Goal: Answer question/provide support

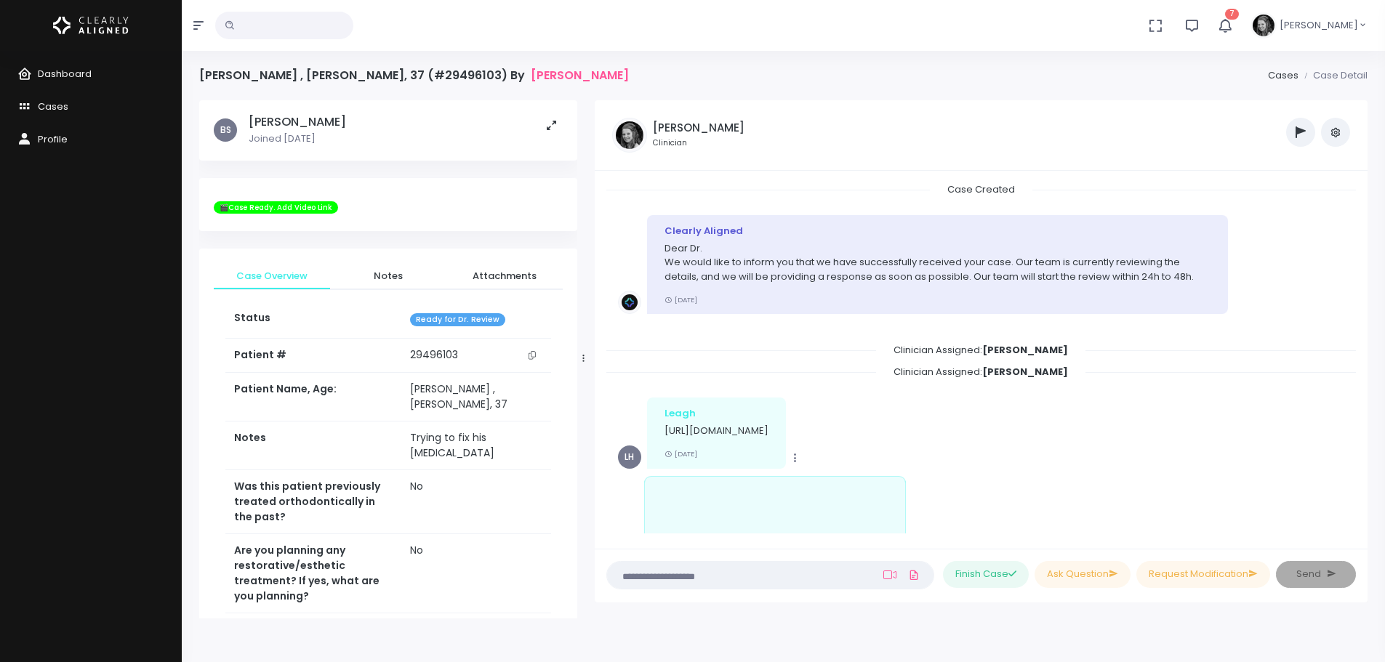
scroll to position [370, 0]
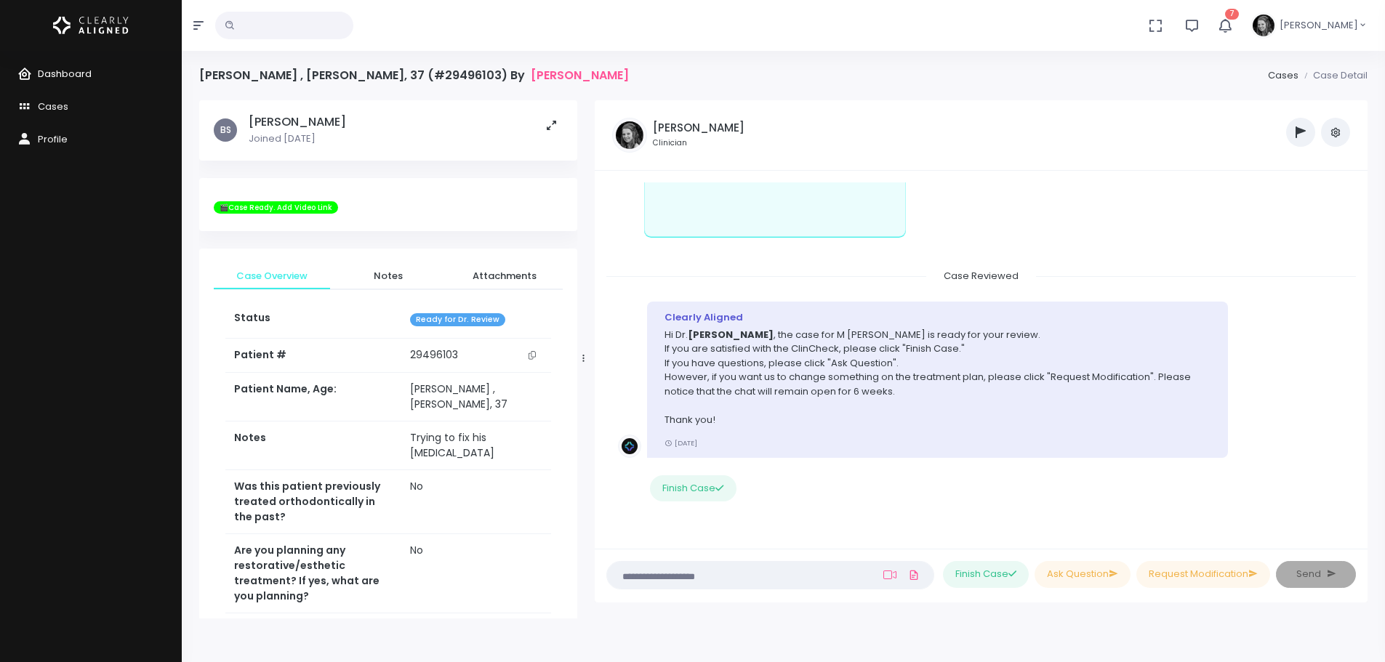
click at [72, 62] on link "Dashboard" at bounding box center [91, 74] width 182 height 33
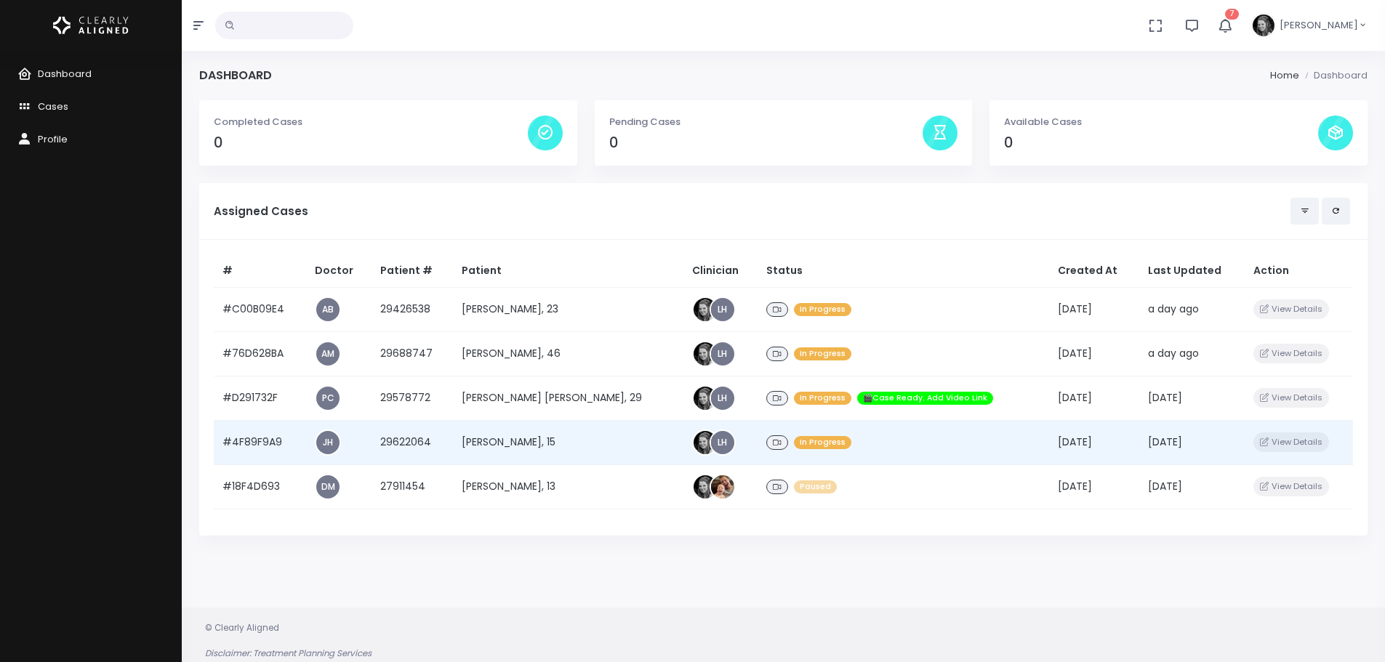
click at [269, 440] on td "#4F89F9A9" at bounding box center [260, 442] width 92 height 44
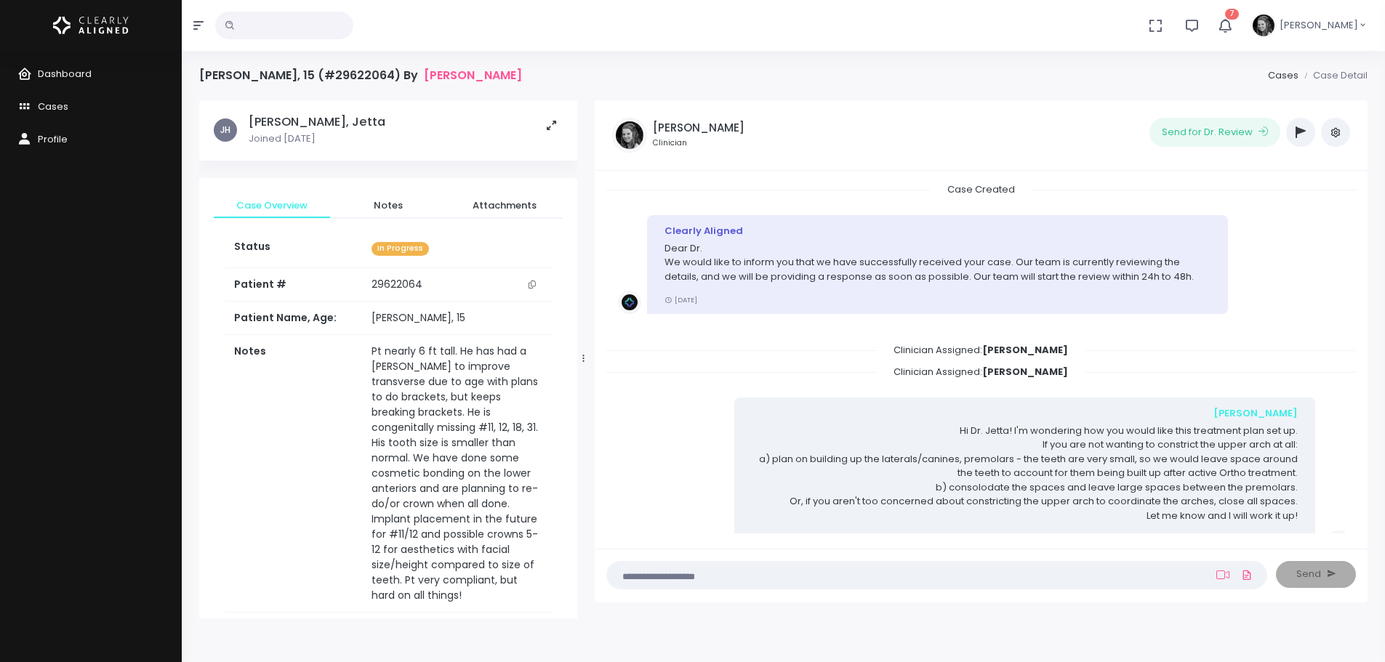
scroll to position [186, 0]
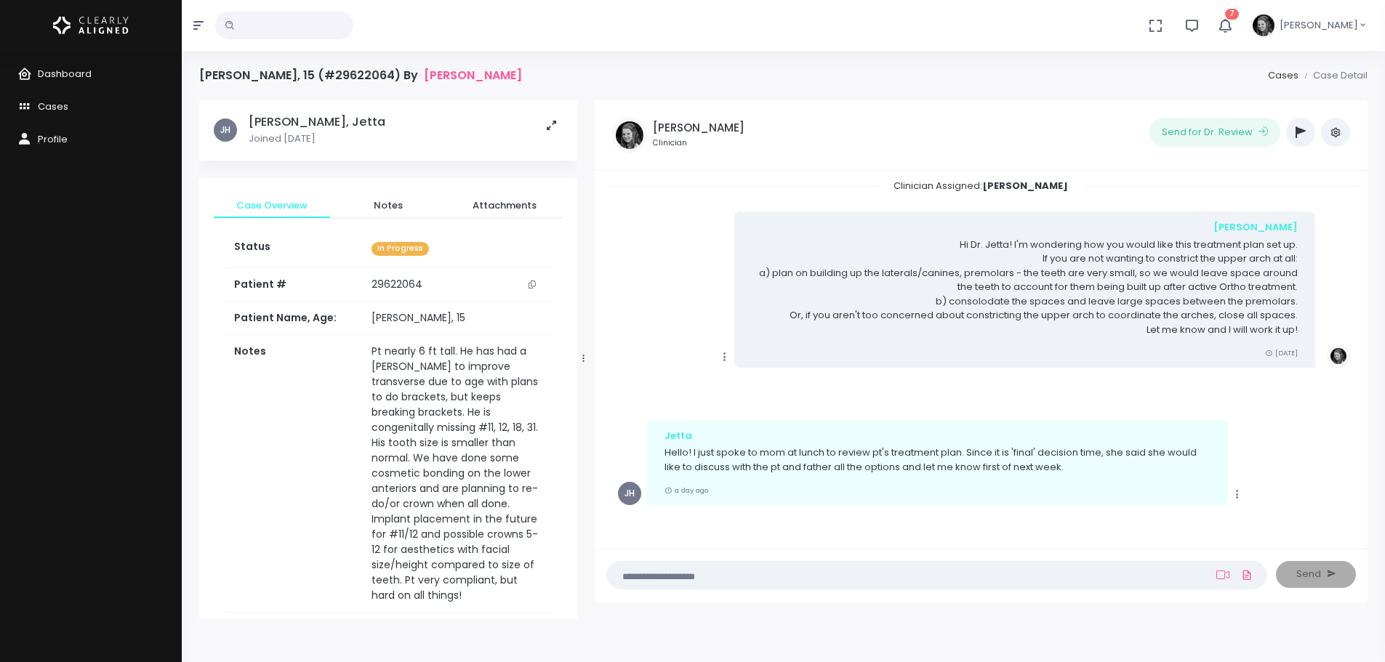
click at [692, 579] on textarea at bounding box center [908, 575] width 585 height 16
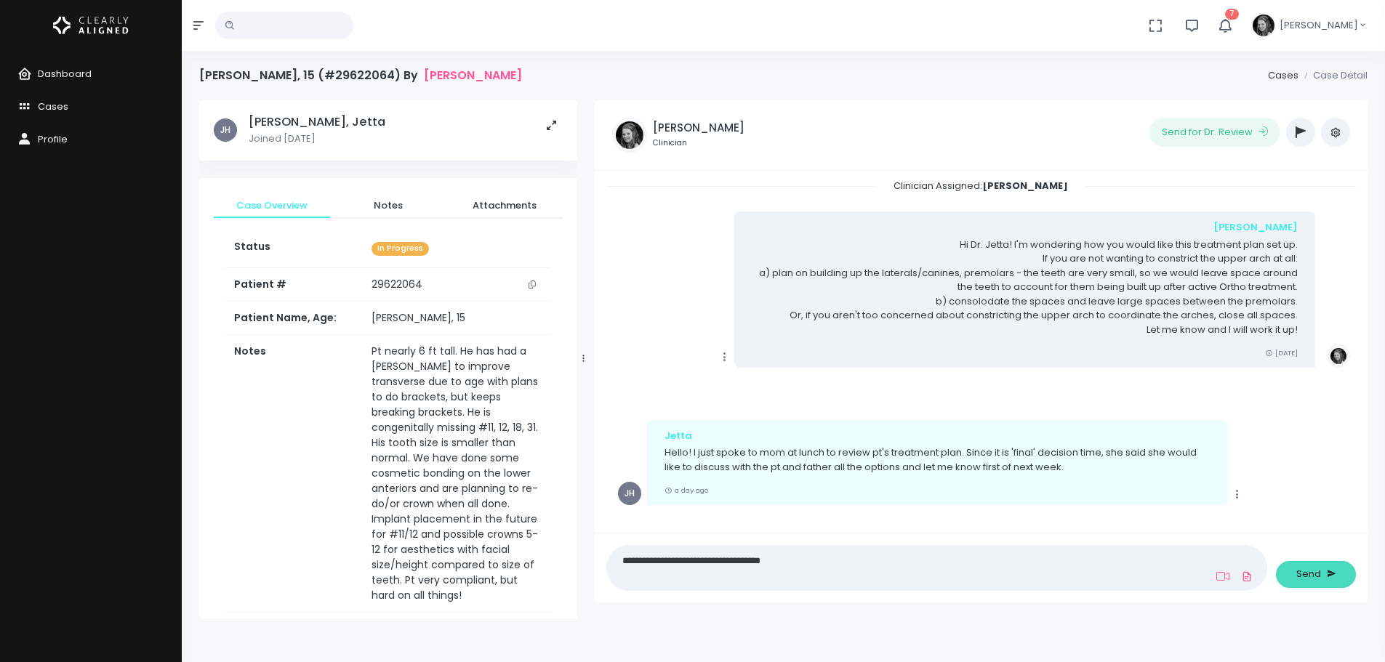
type textarea "**********"
click at [1313, 575] on span "Send" at bounding box center [1308, 574] width 25 height 15
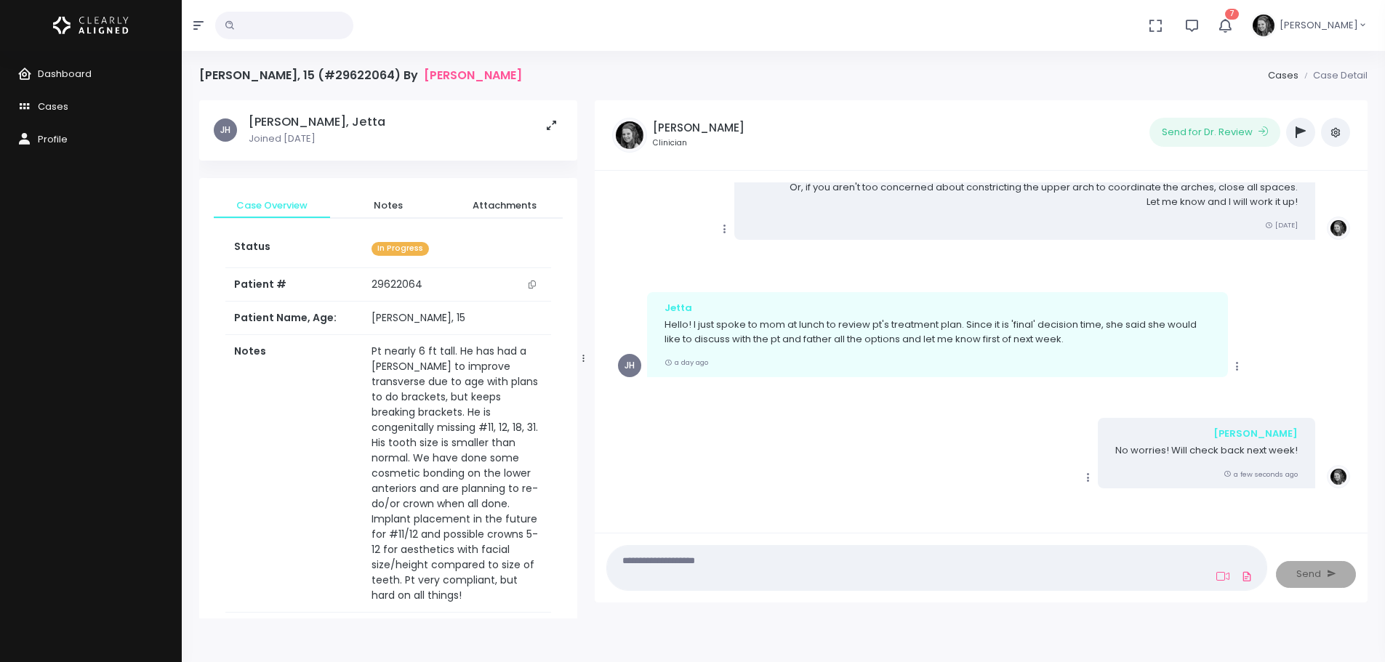
click at [1304, 138] on button "button" at bounding box center [1300, 132] width 29 height 29
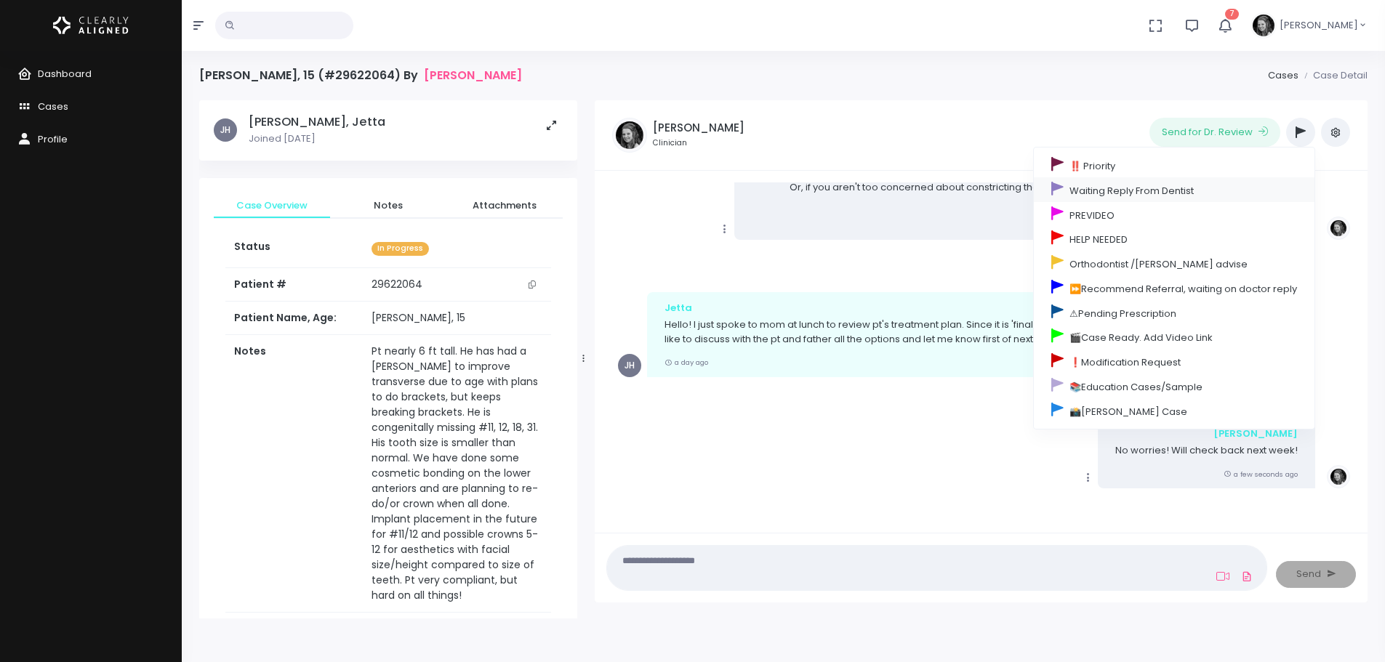
click at [1104, 188] on link "Waiting Reply From Dentist" at bounding box center [1174, 189] width 281 height 25
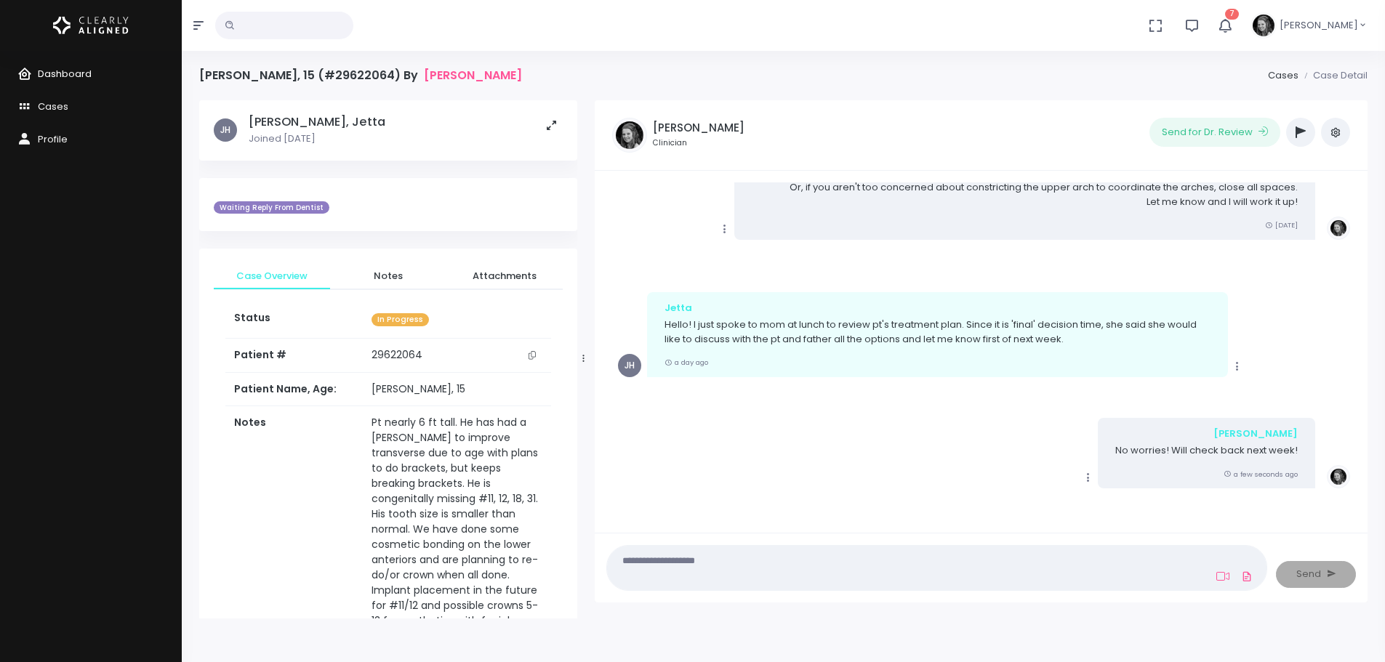
click at [71, 73] on span "Dashboard" at bounding box center [65, 74] width 54 height 14
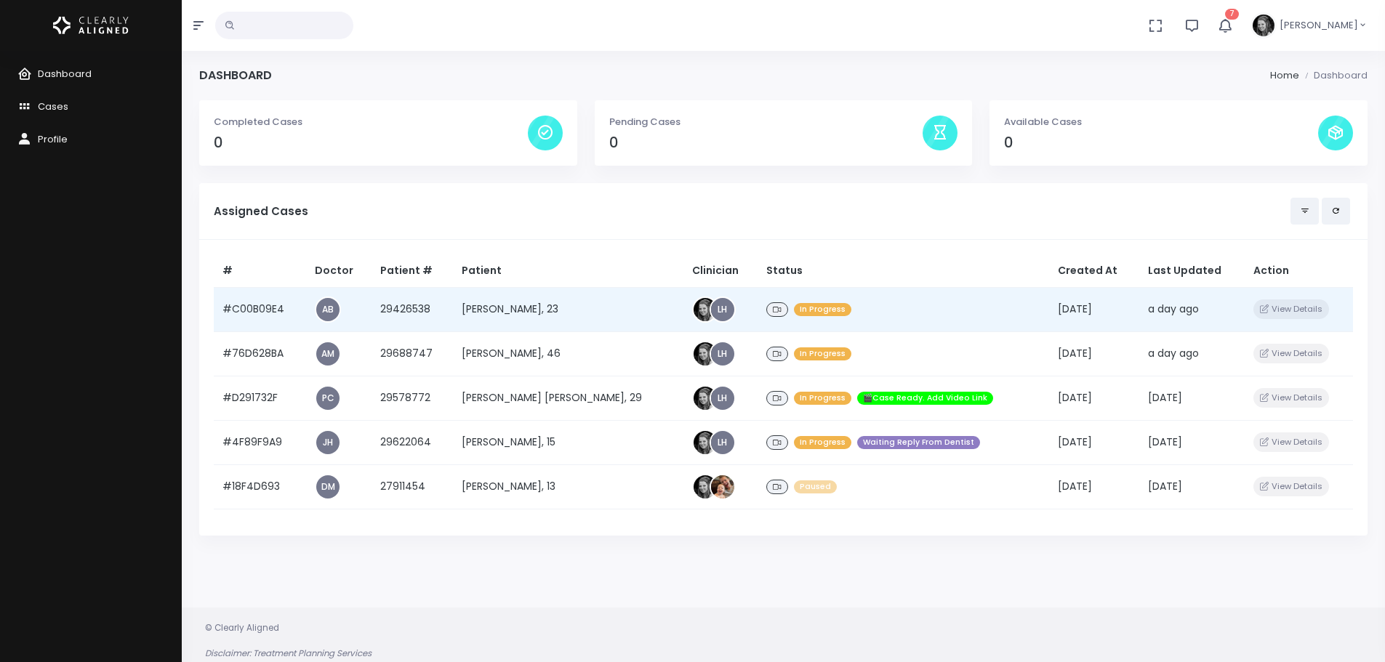
click at [237, 310] on td "#C00B09E4" at bounding box center [260, 309] width 92 height 44
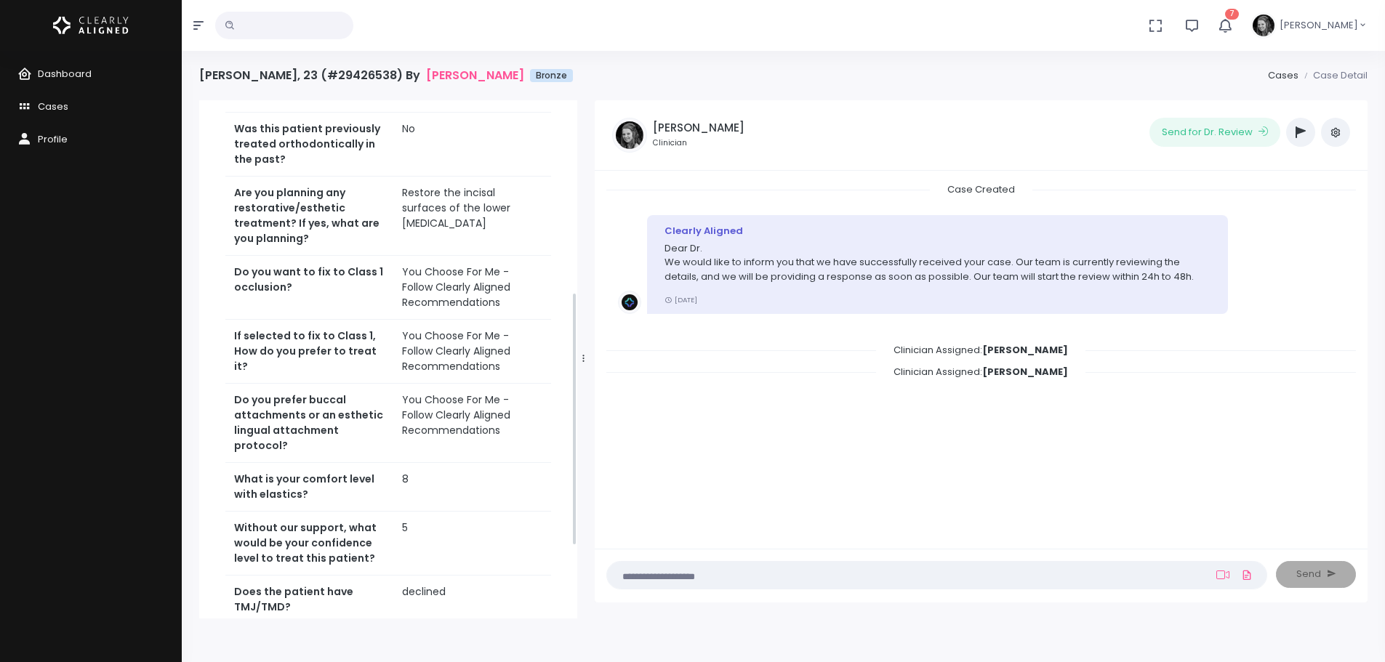
scroll to position [539, 0]
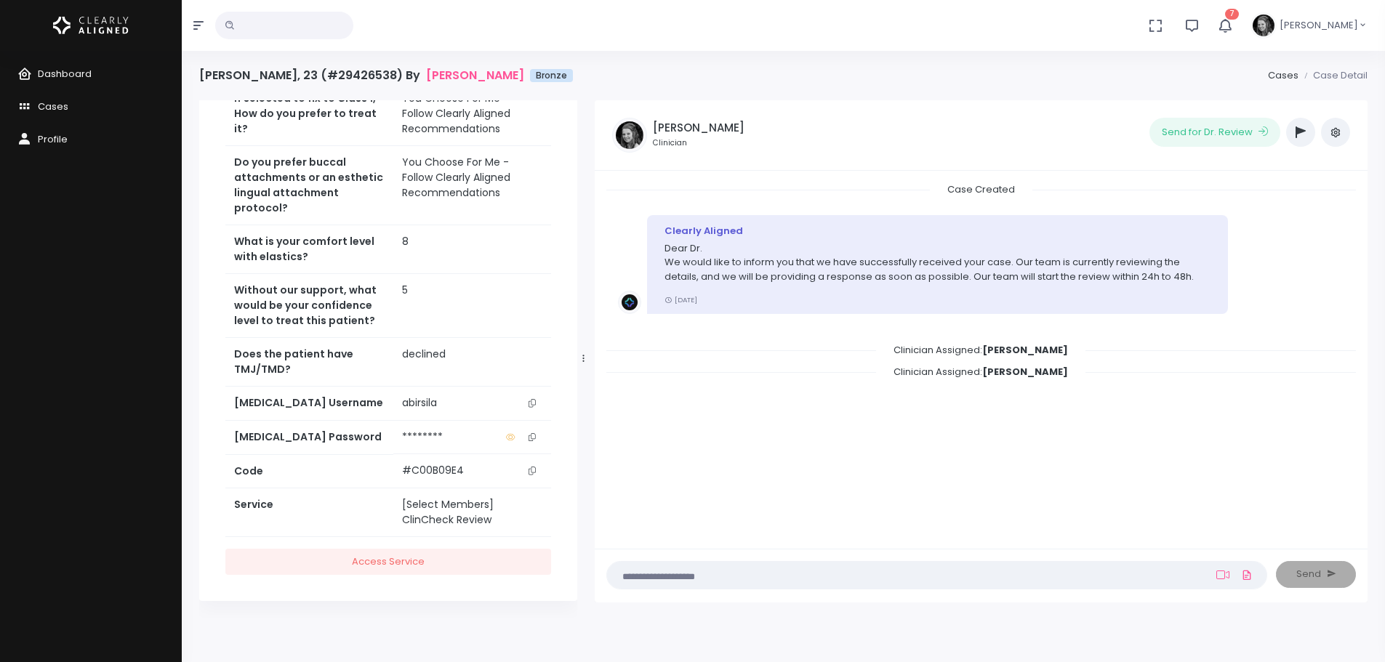
click at [534, 398] on button "scrollable content" at bounding box center [532, 402] width 20 height 15
click at [531, 434] on icon "scrollable content" at bounding box center [531, 437] width 7 height 8
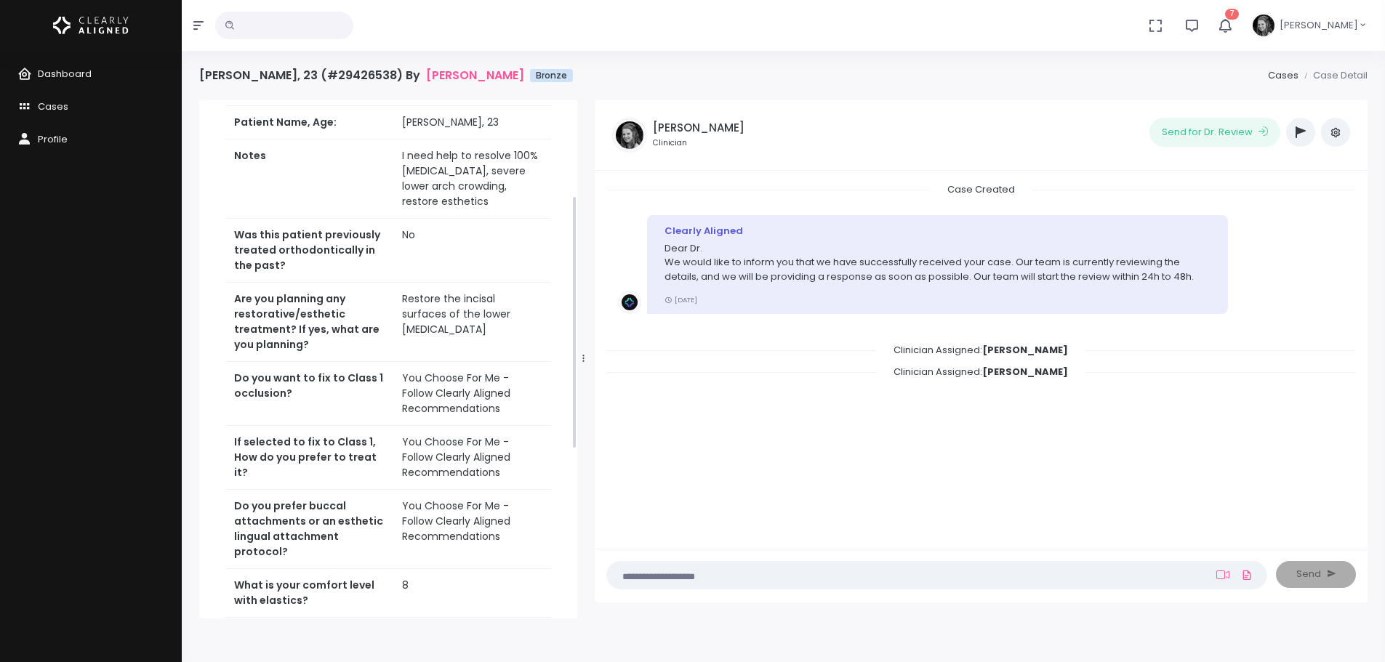
scroll to position [0, 0]
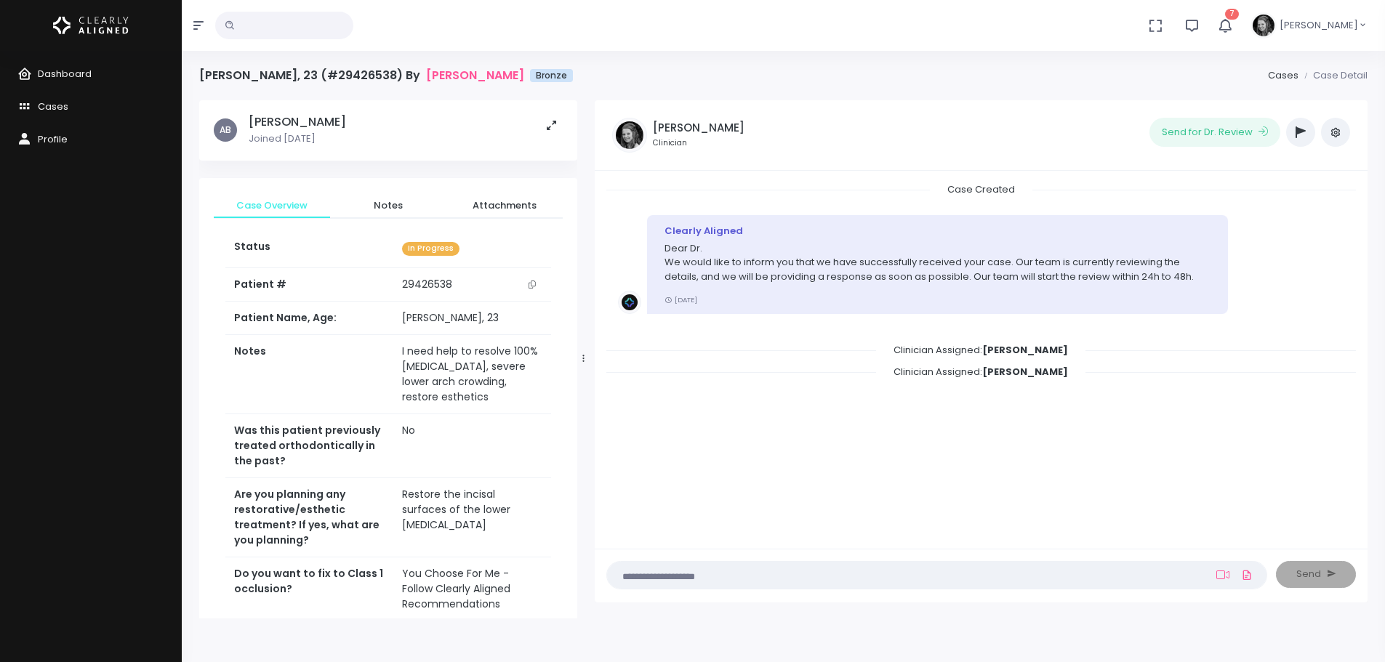
click at [533, 281] on icon "scrollable content" at bounding box center [531, 285] width 7 height 8
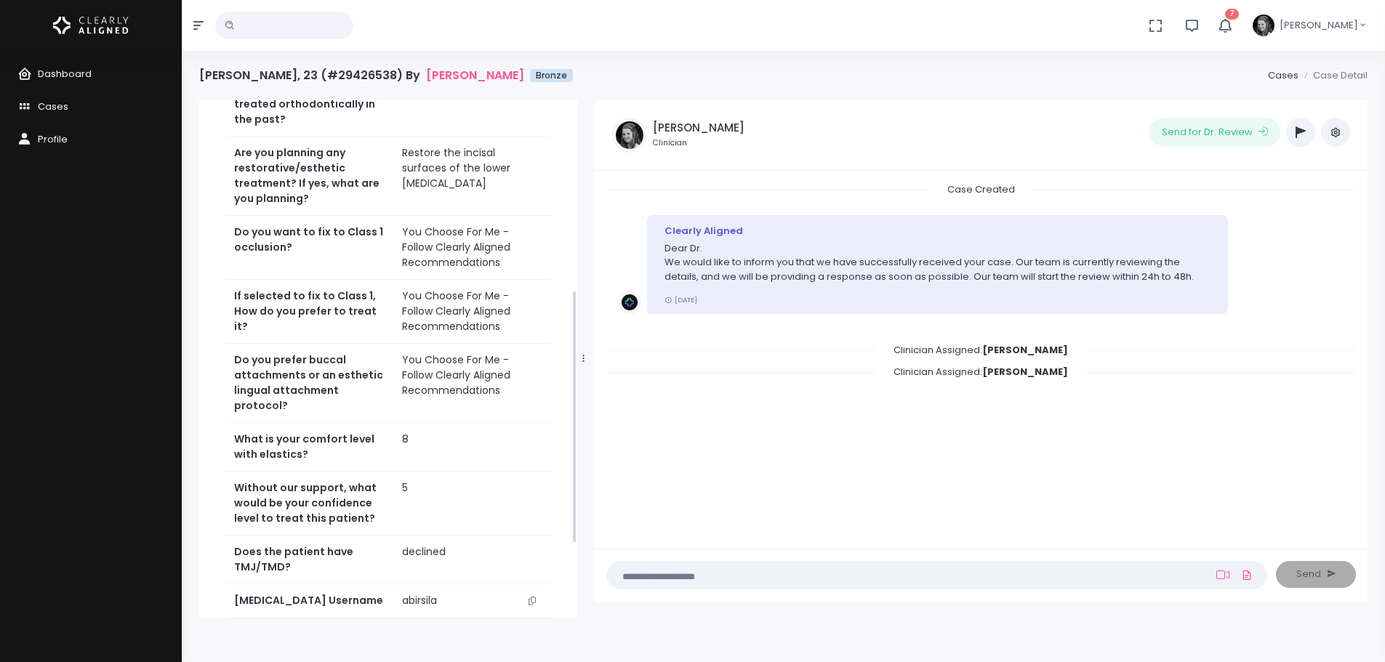
scroll to position [387, 0]
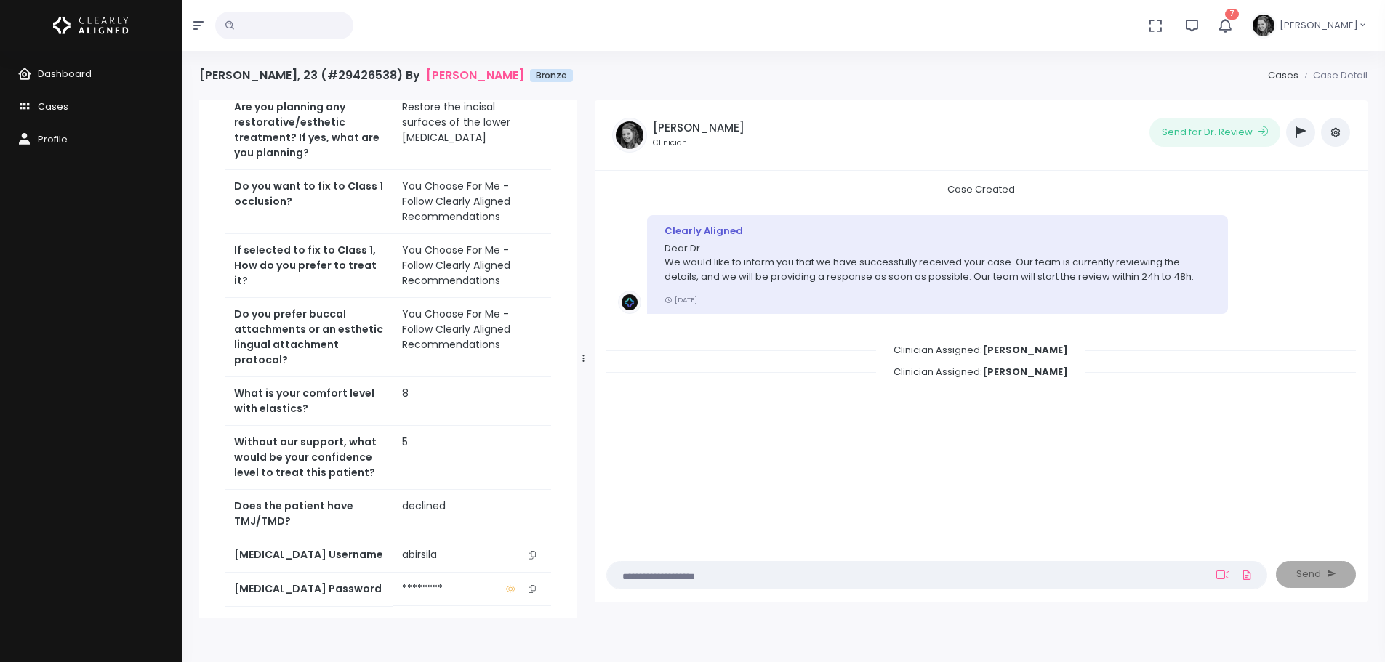
click at [1236, 36] on button "7" at bounding box center [1224, 25] width 33 height 51
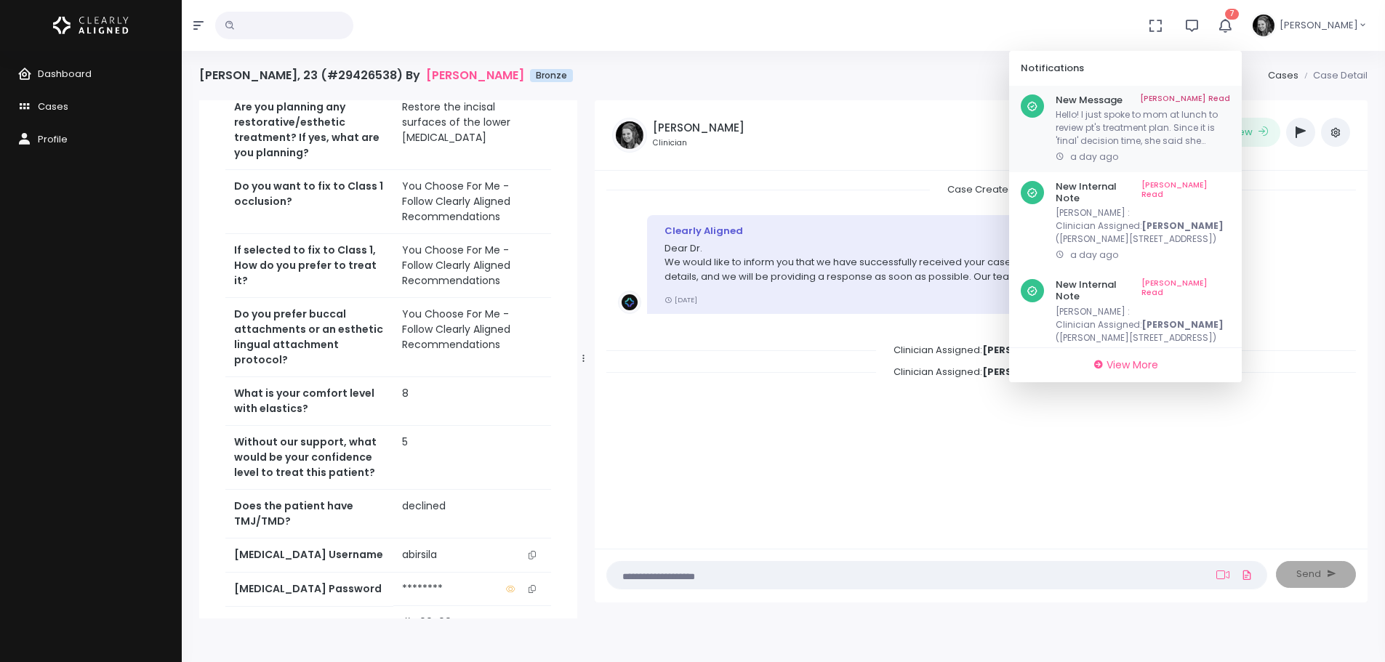
click at [1226, 96] on link "[PERSON_NAME] Read" at bounding box center [1185, 100] width 90 height 12
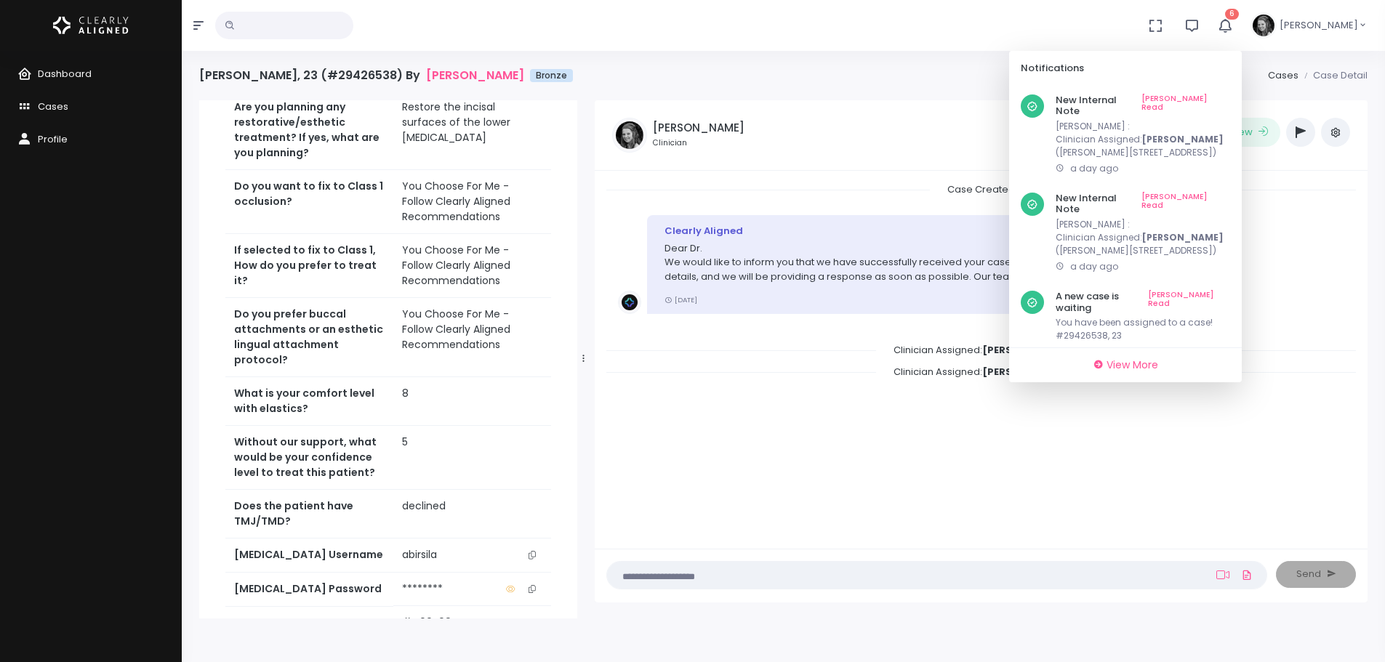
click at [1226, 96] on link "[PERSON_NAME] Read" at bounding box center [1185, 105] width 89 height 23
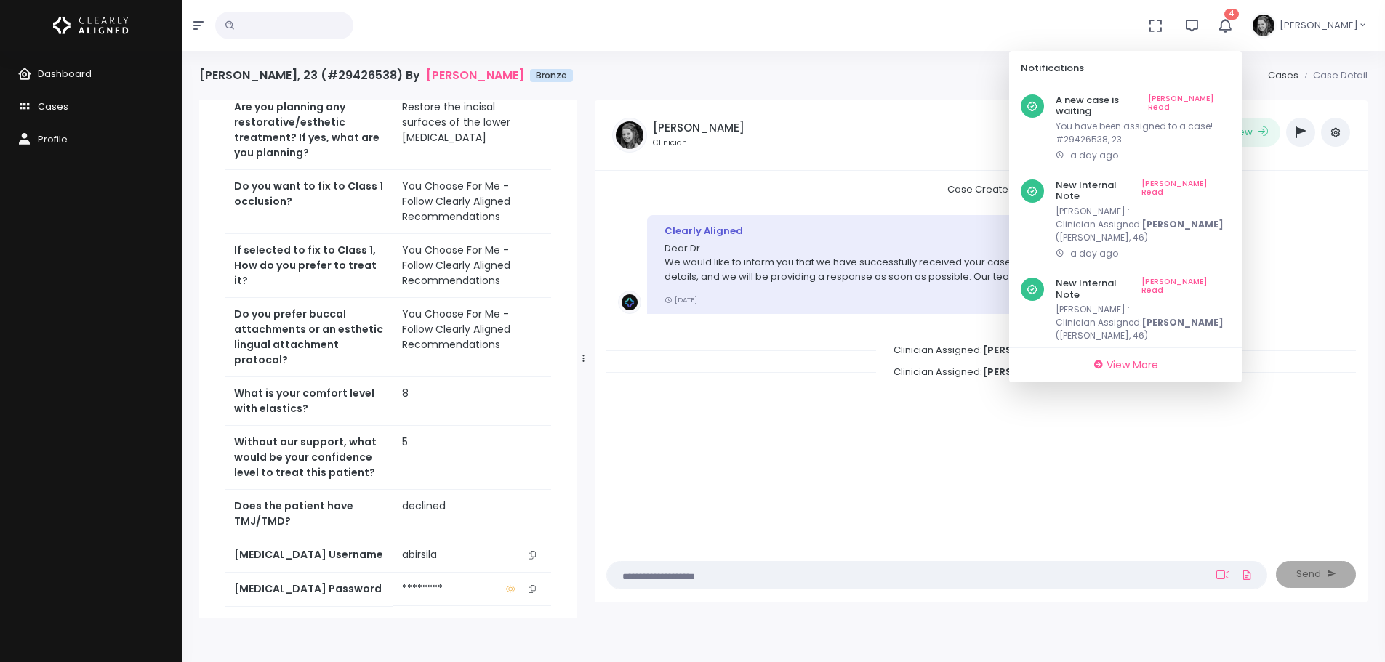
click at [1226, 96] on link "[PERSON_NAME] Read" at bounding box center [1189, 105] width 82 height 23
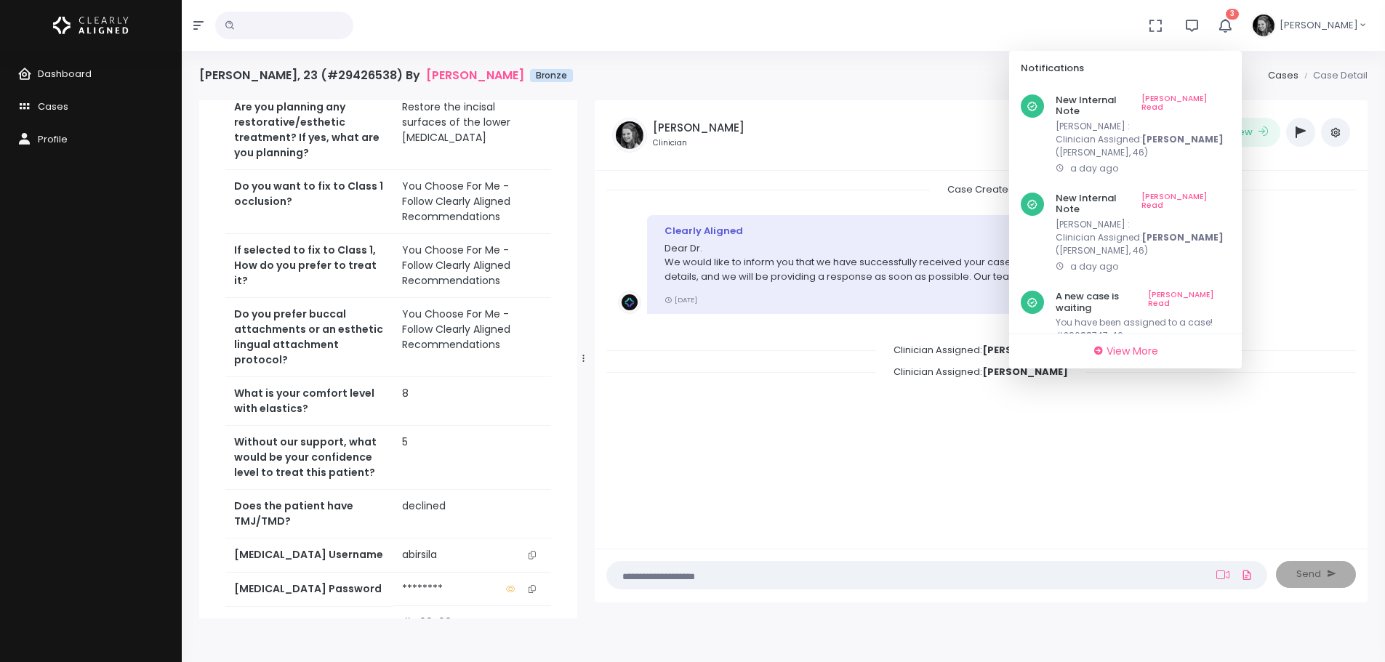
click at [1226, 96] on link "[PERSON_NAME] Read" at bounding box center [1185, 105] width 89 height 23
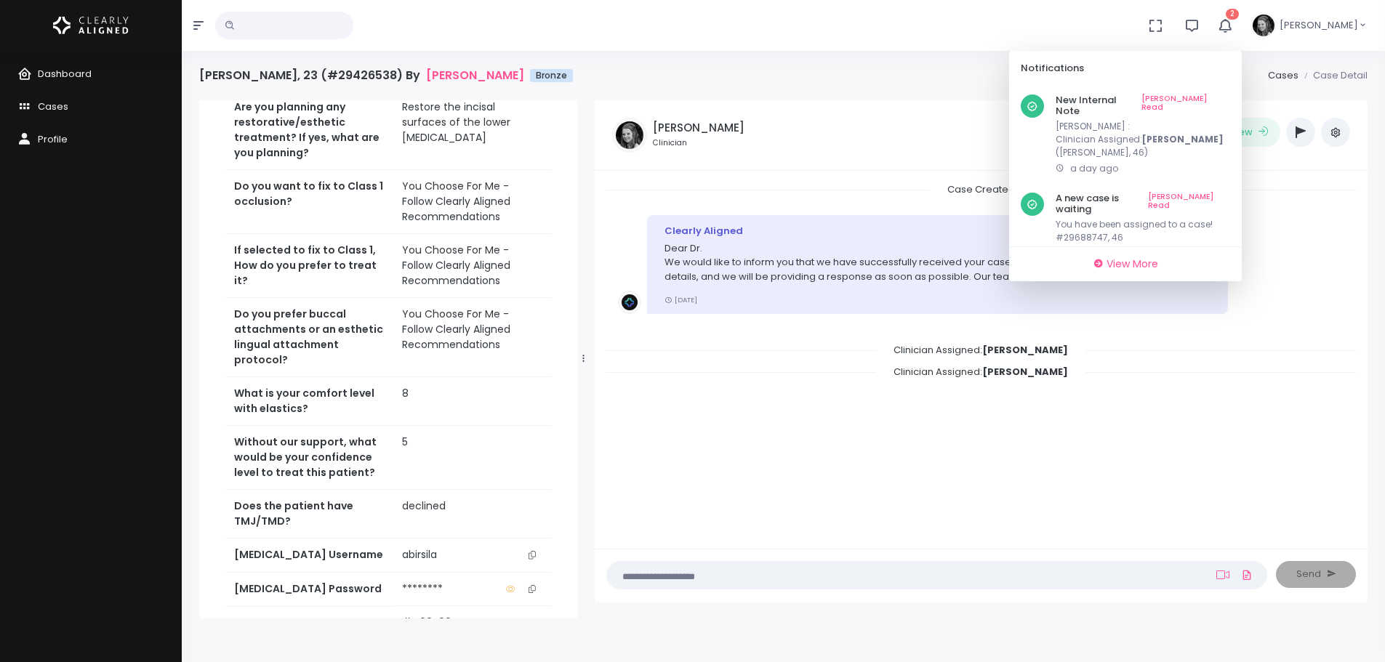
click at [1226, 96] on link "[PERSON_NAME] Read" at bounding box center [1185, 105] width 89 height 23
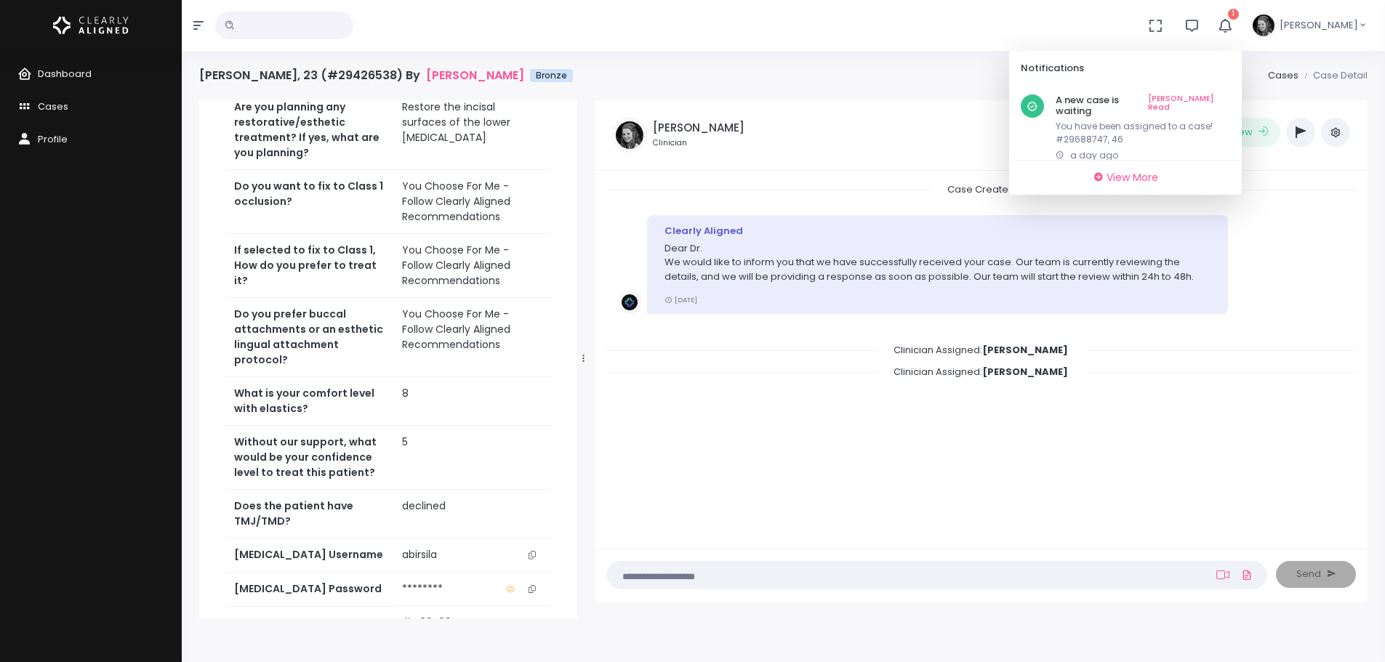
click at [1226, 96] on link "[PERSON_NAME] Read" at bounding box center [1189, 105] width 82 height 23
